Goal: Information Seeking & Learning: Learn about a topic

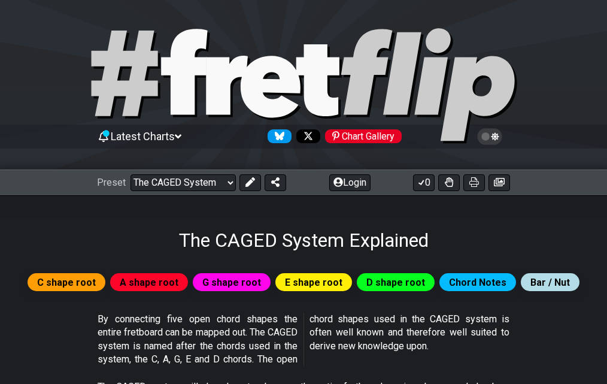
drag, startPoint x: 473, startPoint y: 184, endPoint x: 488, endPoint y: 226, distance: 44.2
click at [489, 226] on div "The CAGED System Explained" at bounding box center [303, 223] width 607 height 56
click at [500, 181] on icon at bounding box center [499, 182] width 11 height 10
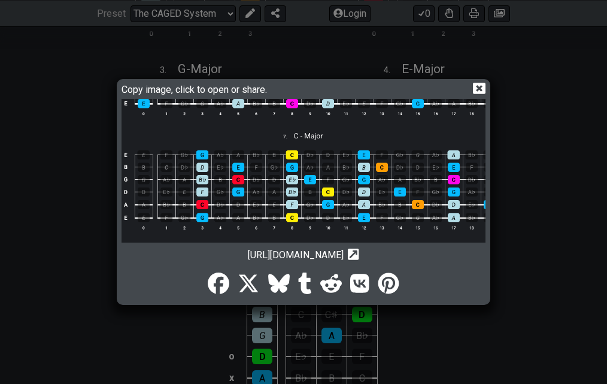
scroll to position [240, 0]
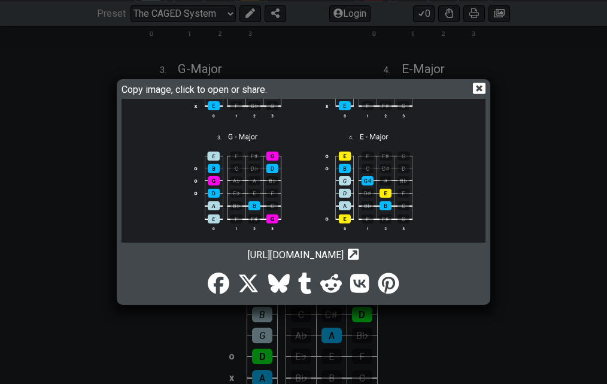
click at [482, 85] on icon at bounding box center [479, 88] width 13 height 11
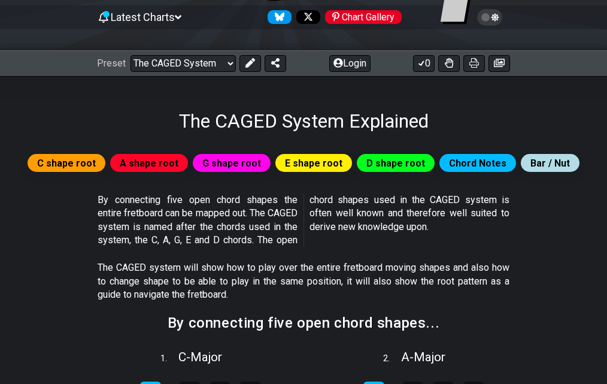
scroll to position [120, 0]
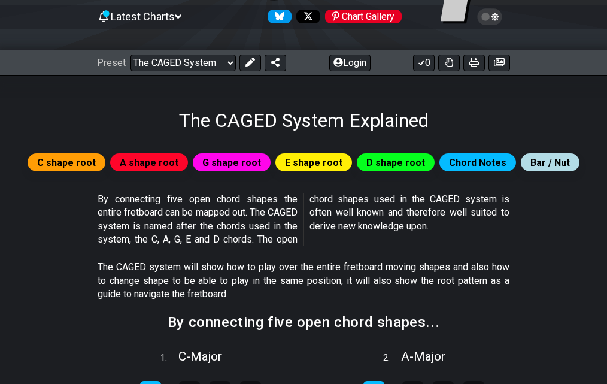
click at [63, 161] on span "C shape root" at bounding box center [66, 162] width 59 height 17
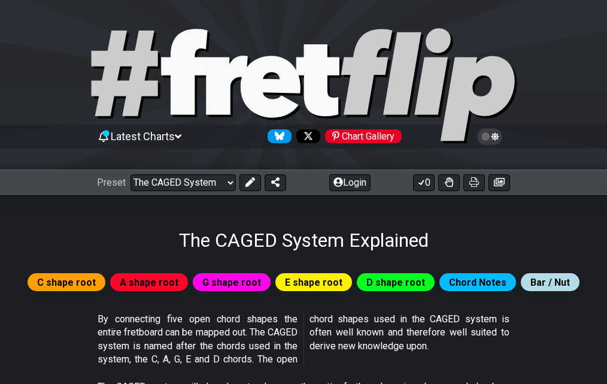
scroll to position [0, 0]
click at [231, 183] on select "Welcome to #fretflip! Initial Preset Custom Preset Minor Pentatonic Major Penta…" at bounding box center [183, 182] width 105 height 17
click at [131, 174] on select "Welcome to #fretflip! Initial Preset Custom Preset Minor Pentatonic Major Penta…" at bounding box center [183, 182] width 105 height 17
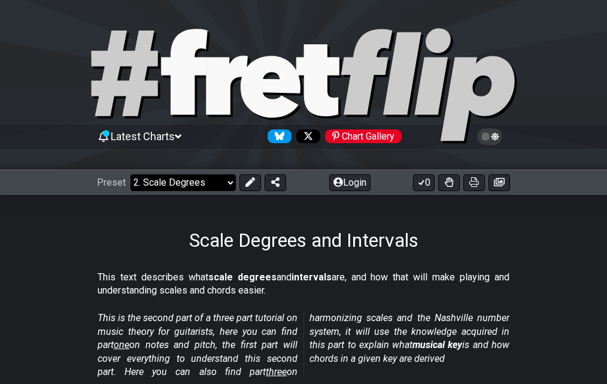
click at [228, 182] on select "Welcome to #fretflip! Initial Preset Custom Preset Minor Pentatonic Major Penta…" at bounding box center [183, 182] width 105 height 17
click at [131, 174] on select "Welcome to #fretflip! Initial Preset Custom Preset Minor Pentatonic Major Penta…" at bounding box center [183, 182] width 105 height 17
select select "/guitar-scales"
select select "C"
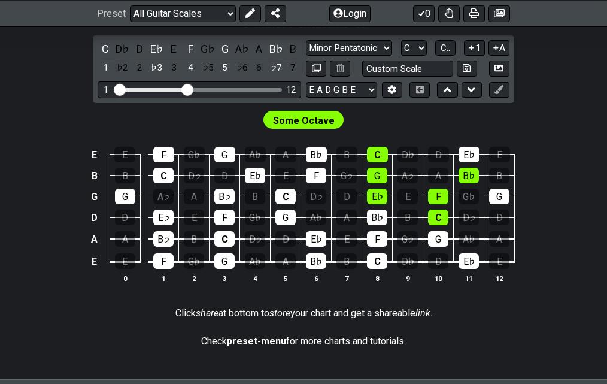
scroll to position [359, 0]
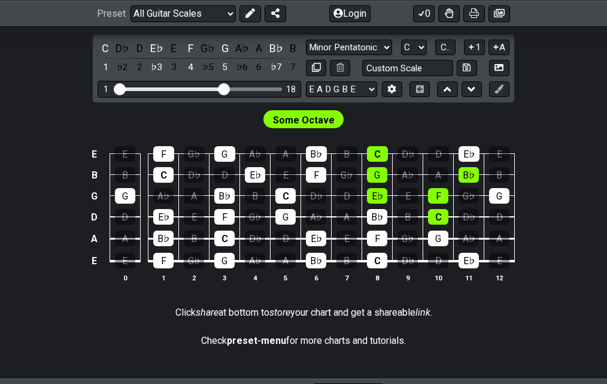
drag, startPoint x: 187, startPoint y: 90, endPoint x: 222, endPoint y: 88, distance: 34.8
click at [222, 88] on input "Visible fret range" at bounding box center [199, 88] width 170 height 0
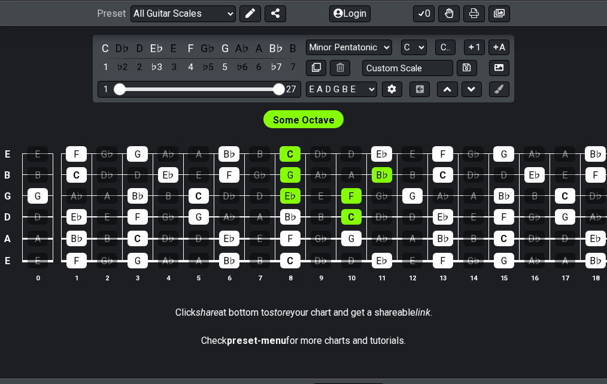
drag, startPoint x: 222, startPoint y: 88, endPoint x: 286, endPoint y: 93, distance: 64.9
click at [285, 88] on input "Visible fret range" at bounding box center [199, 88] width 170 height 0
click at [223, 121] on div "Some Octave" at bounding box center [303, 116] width 607 height 29
click at [247, 90] on div "Visible fret range" at bounding box center [200, 89] width 166 height 4
click at [258, 89] on div "Visible fret range" at bounding box center [200, 89] width 166 height 4
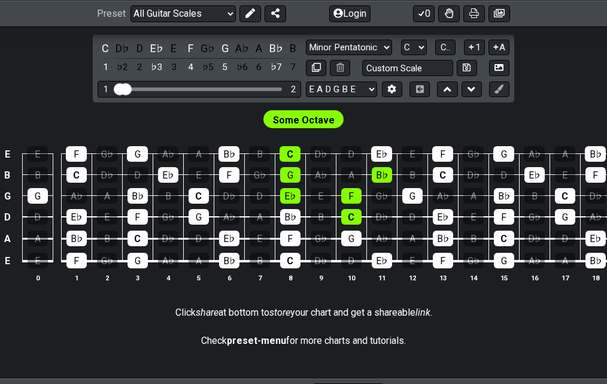
drag, startPoint x: 277, startPoint y: 89, endPoint x: 125, endPoint y: 93, distance: 152.8
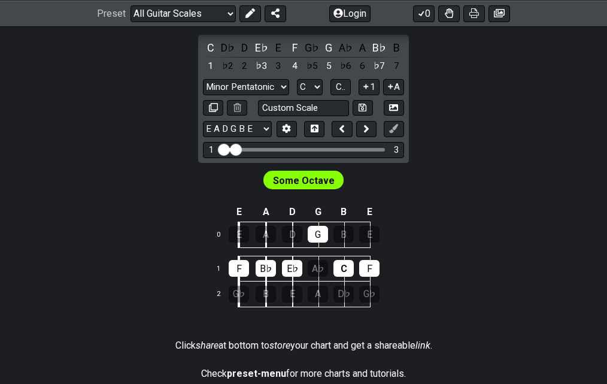
click at [237, 149] on input "Visible fret range" at bounding box center [304, 149] width 170 height 0
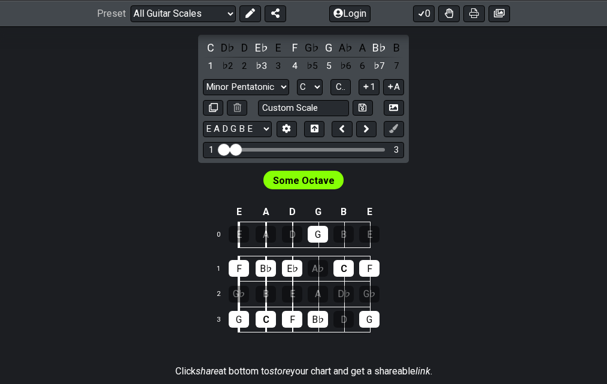
click at [249, 151] on div "Visible fret range" at bounding box center [304, 150] width 164 height 4
click at [247, 150] on div "Visible fret range" at bounding box center [304, 150] width 164 height 4
drag, startPoint x: 237, startPoint y: 147, endPoint x: 243, endPoint y: 149, distance: 7.0
click at [243, 149] on input "Visible fret range" at bounding box center [304, 149] width 170 height 0
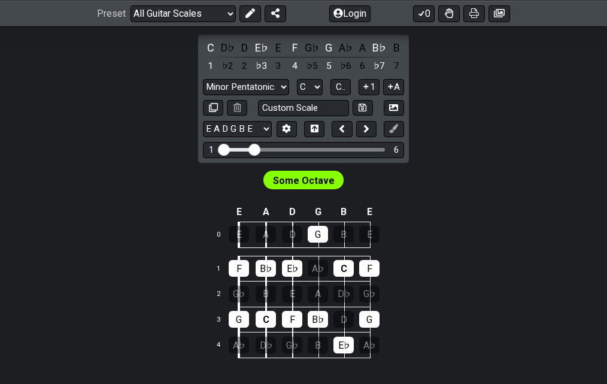
drag, startPoint x: 244, startPoint y: 148, endPoint x: 253, endPoint y: 149, distance: 9.1
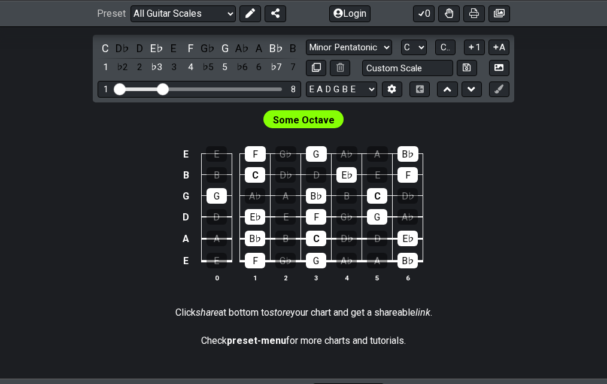
drag, startPoint x: 153, startPoint y: 87, endPoint x: 159, endPoint y: 88, distance: 6.1
click at [159, 88] on input "Visible fret range" at bounding box center [199, 88] width 170 height 0
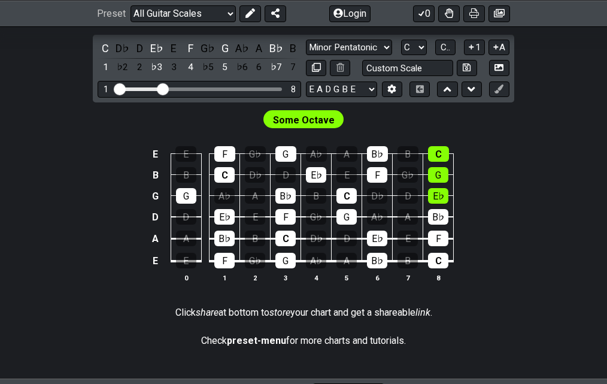
click at [177, 88] on div "Visible fret range" at bounding box center [200, 89] width 166 height 4
drag, startPoint x: 165, startPoint y: 88, endPoint x: 175, endPoint y: 90, distance: 9.8
click at [175, 88] on input "Visible fret range" at bounding box center [199, 88] width 170 height 0
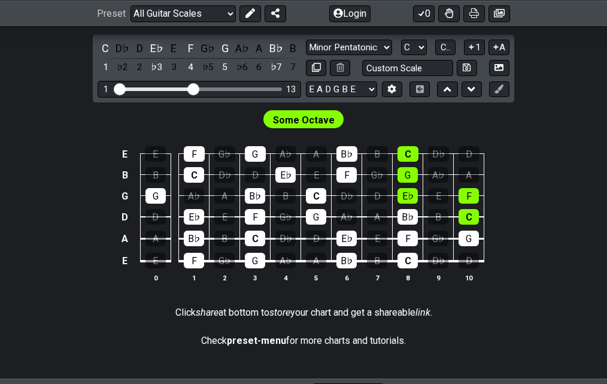
drag, startPoint x: 175, startPoint y: 88, endPoint x: 212, endPoint y: 90, distance: 37.2
click at [196, 88] on input "Visible fret range" at bounding box center [199, 88] width 170 height 0
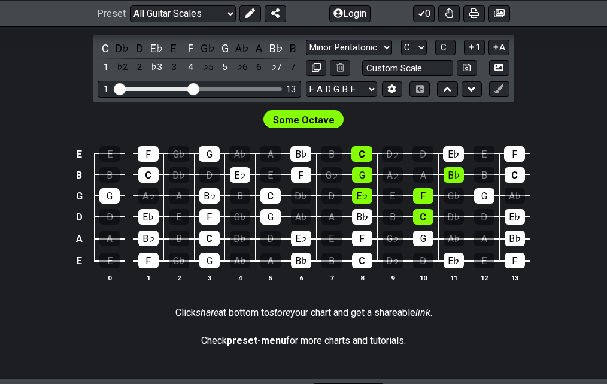
drag, startPoint x: 35, startPoint y: 105, endPoint x: 31, endPoint y: 48, distance: 57.1
click at [31, 48] on div "C - Minor Pentatonic C D♭ D E♭ E F G♭ G A♭ A B♭ B 1 ♭2 2 ♭3 3 4 ♭5 5 ♭6 6 ♭7 7 …" at bounding box center [303, 153] width 607 height 291
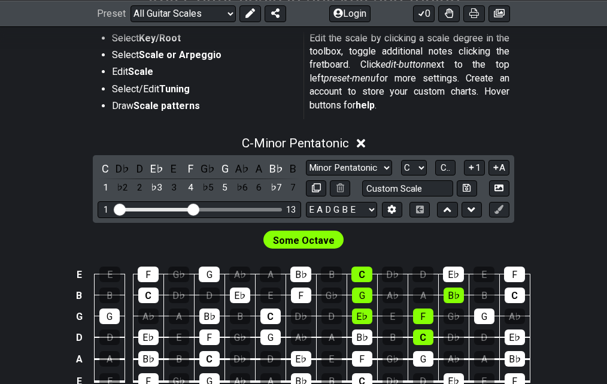
scroll to position [240, 0]
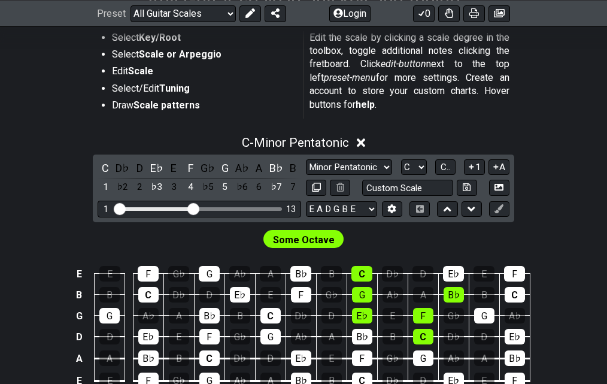
click at [201, 208] on div "Visible fret range" at bounding box center [200, 209] width 166 height 4
click at [203, 208] on input "Visible fret range" at bounding box center [199, 208] width 170 height 0
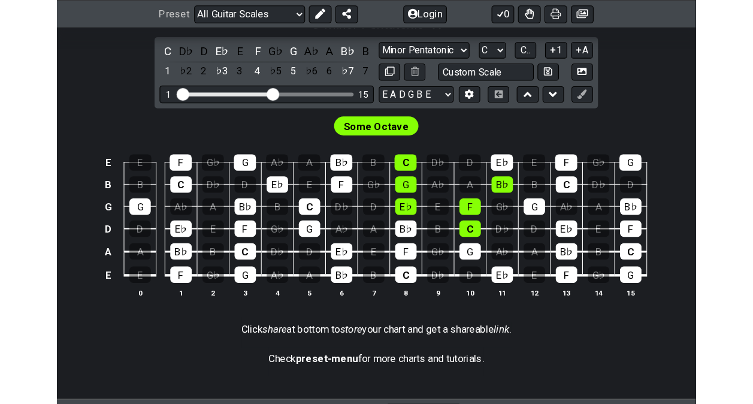
scroll to position [359, 0]
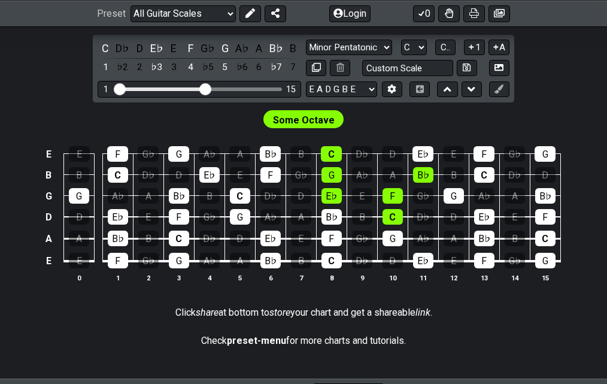
click at [244, 87] on div "Visible fret range" at bounding box center [200, 89] width 166 height 4
drag, startPoint x: 207, startPoint y: 90, endPoint x: 236, endPoint y: 90, distance: 28.8
click at [236, 88] on input "Visible fret range" at bounding box center [199, 88] width 170 height 0
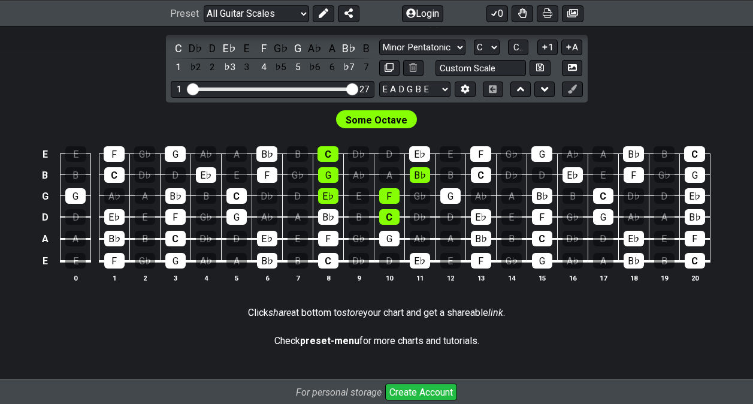
drag, startPoint x: 311, startPoint y: 86, endPoint x: 365, endPoint y: 84, distance: 54.5
click at [358, 88] on input "Visible fret range" at bounding box center [272, 88] width 170 height 0
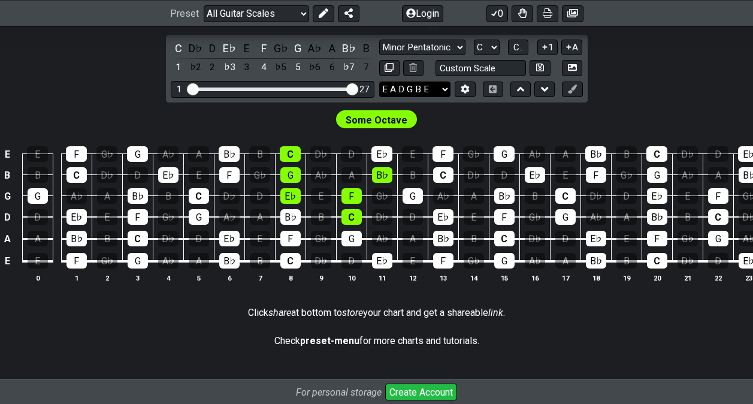
click at [443, 88] on select "E A D G B E E A D G B E E A D G B E B E A D F♯ B A D G C E A D A D G B E E♭ A♭ …" at bounding box center [414, 89] width 71 height 16
click at [379, 81] on select "E A D G B E E A D G B E E A D G B E B E A D F♯ B A D G C E A D A D G B E E♭ A♭ …" at bounding box center [414, 89] width 71 height 16
click at [445, 85] on select "E A D G B E E A D G B E E A D G B E B E A D F♯ B A D G C E A D A D G B E E♭ A♭ …" at bounding box center [414, 89] width 71 height 16
click at [379, 81] on select "E A D G B E E A D G B E E A D G B E B E A D F♯ B A D G C E A D A D G B E E♭ A♭ …" at bounding box center [414, 89] width 71 height 16
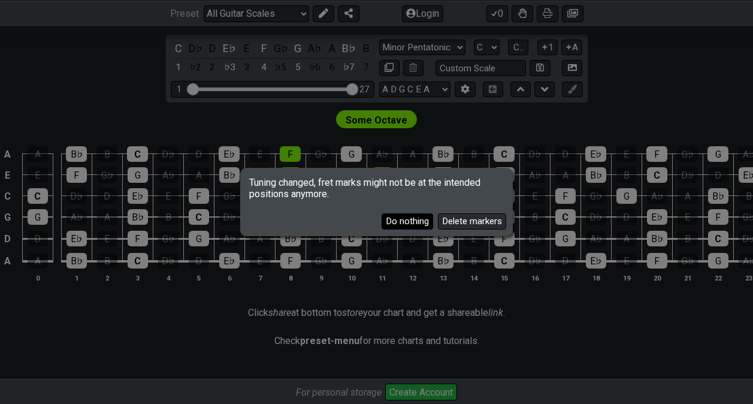
click at [407, 220] on button "Do nothing" at bounding box center [408, 221] width 52 height 16
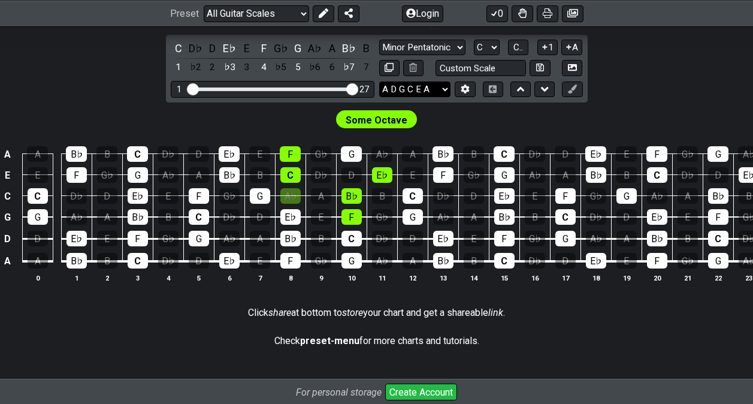
click at [446, 86] on select "E A D G B E E A D G B E E A D G B E B E A D F♯ B A D G C E A D A D G B E E♭ A♭ …" at bounding box center [414, 89] width 71 height 16
select select "E A D G B E"
click at [379, 81] on select "E A D G B E E A D G B E E A D G B E B E A D F♯ B A D G C E A D A D G B E E♭ A♭ …" at bounding box center [414, 89] width 71 height 16
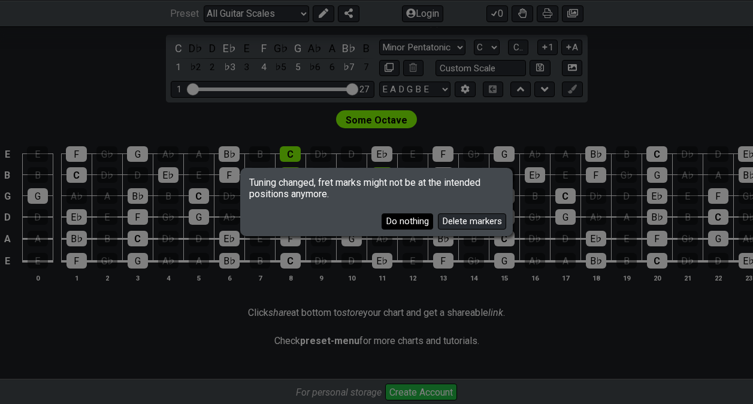
click at [413, 218] on button "Do nothing" at bounding box center [408, 221] width 52 height 16
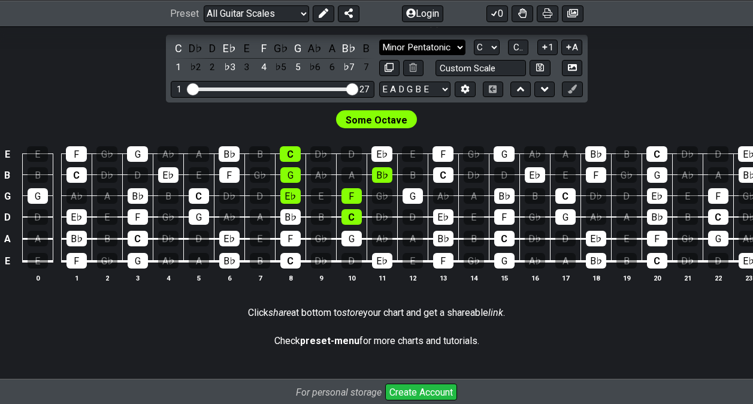
click at [460, 47] on select "Minor Pentatonic Root Minor Pentatonic Major Pentatonic Minor Blues Major Blues…" at bounding box center [422, 48] width 86 height 16
select select "Major Pentatonic"
click at [379, 40] on select "Minor Pentatonic Root Minor Pentatonic Major Pentatonic Minor Blues Major Blues…" at bounding box center [422, 48] width 86 height 16
